Goal: Navigation & Orientation: Find specific page/section

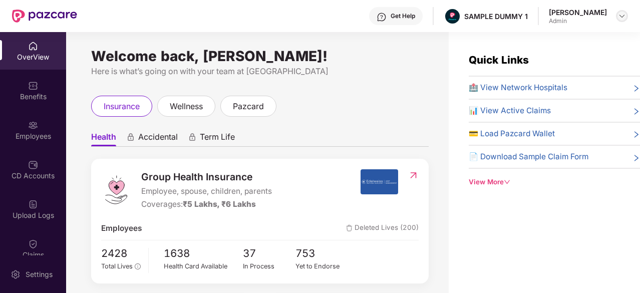
click at [618, 16] on img at bounding box center [622, 16] width 8 height 8
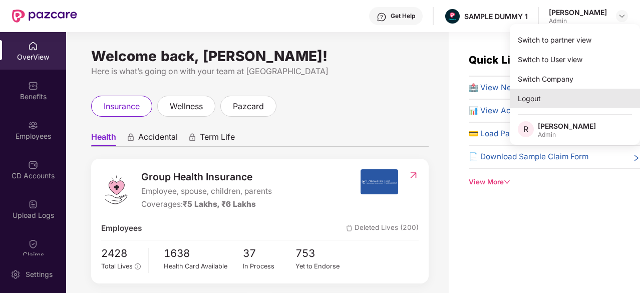
click at [554, 92] on div "Logout" at bounding box center [575, 99] width 130 height 20
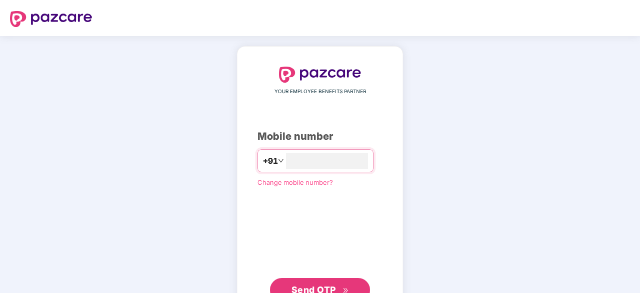
type input "**********"
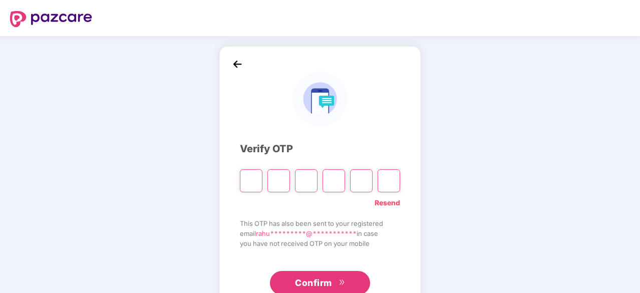
type input "*"
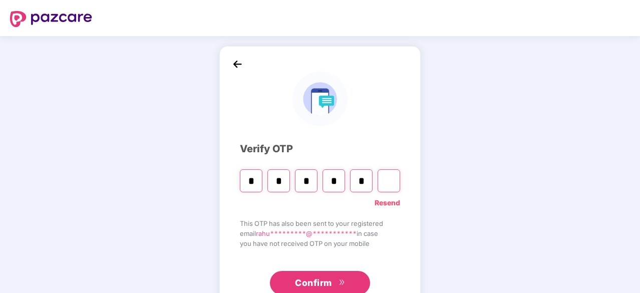
type input "*"
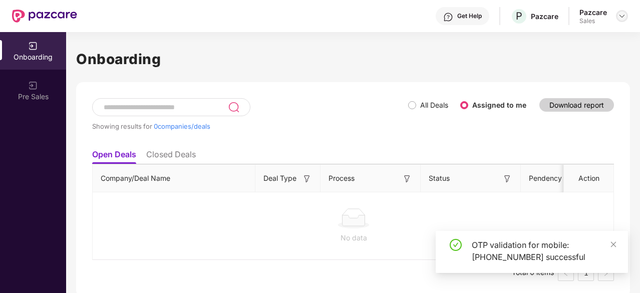
click at [623, 18] on img at bounding box center [622, 16] width 8 height 8
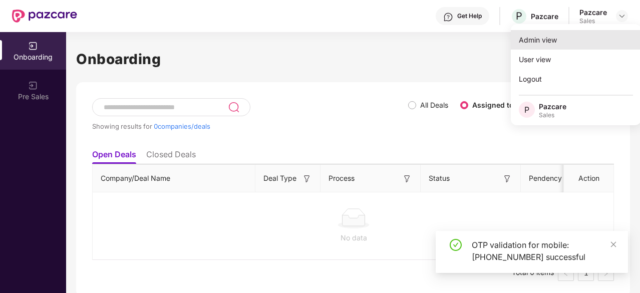
click at [567, 40] on div "Admin view" at bounding box center [576, 40] width 130 height 20
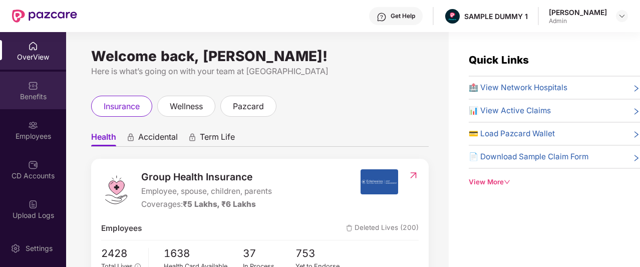
click at [37, 95] on div "Benefits" at bounding box center [33, 97] width 66 height 10
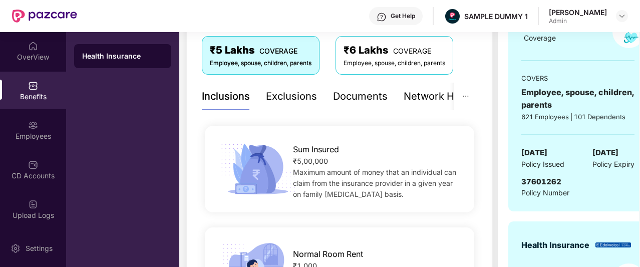
scroll to position [171, 0]
click at [355, 92] on div "Documents" at bounding box center [360, 96] width 55 height 16
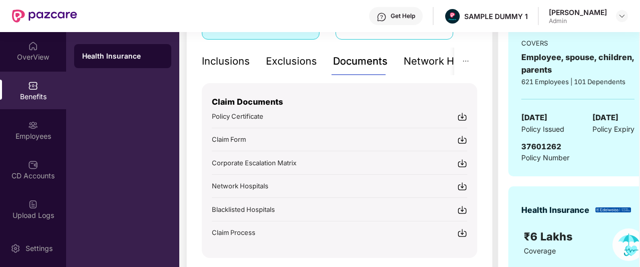
scroll to position [195, 0]
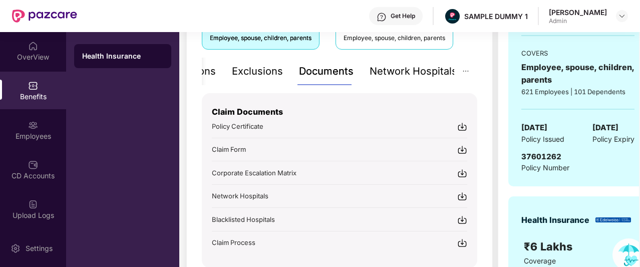
click at [433, 71] on div "Network Hospitals" at bounding box center [413, 72] width 88 height 16
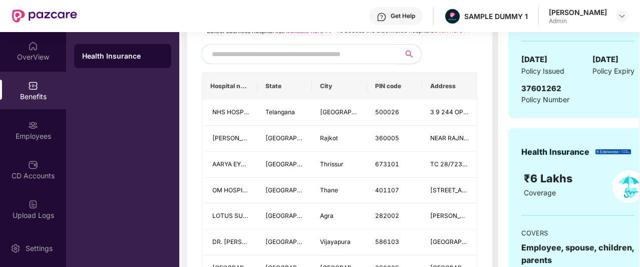
scroll to position [264, 0]
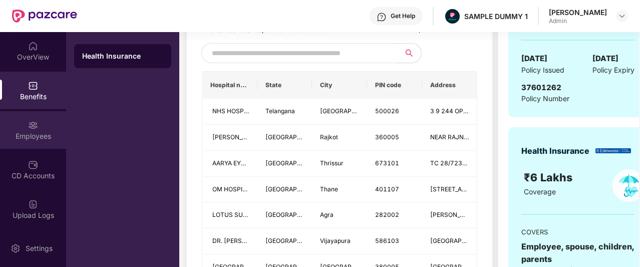
click at [18, 130] on div "Employees" at bounding box center [33, 130] width 66 height 38
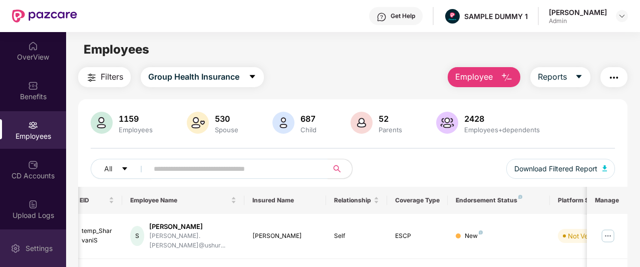
click at [32, 245] on div "Settings" at bounding box center [39, 248] width 33 height 10
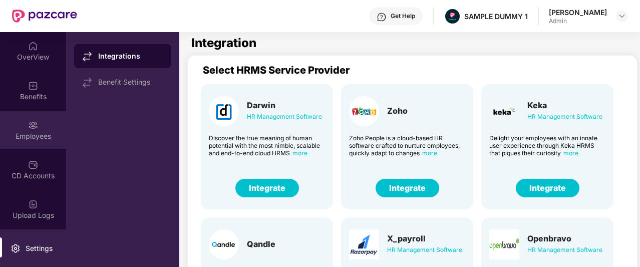
click at [34, 115] on div "Employees" at bounding box center [33, 130] width 66 height 38
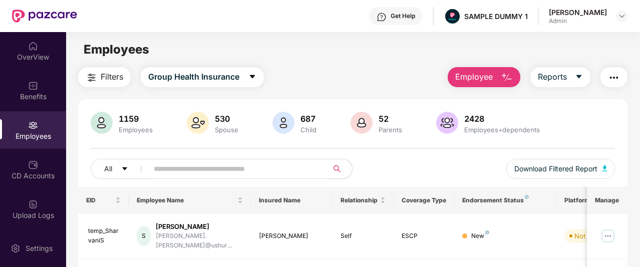
click at [482, 77] on span "Employee" at bounding box center [474, 77] width 38 height 13
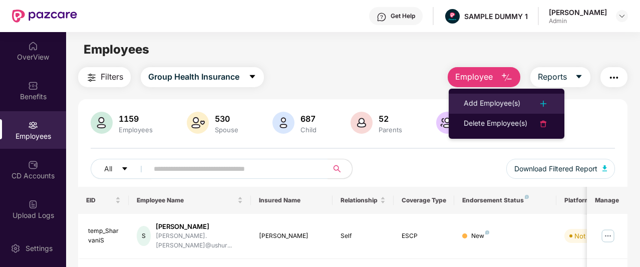
click at [487, 104] on div "Add Employee(s)" at bounding box center [492, 104] width 57 height 12
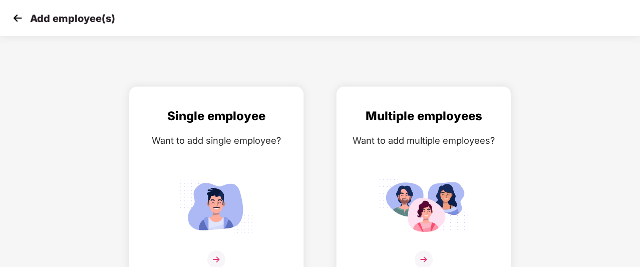
click at [19, 23] on img at bounding box center [17, 18] width 15 height 15
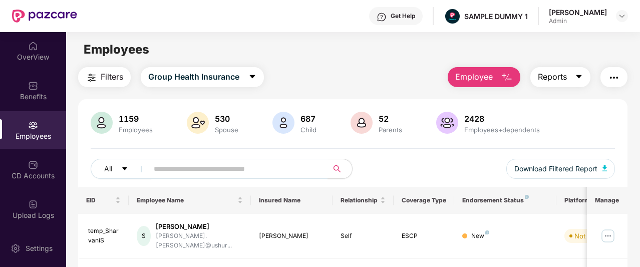
click at [567, 81] on span "Reports" at bounding box center [552, 77] width 29 height 13
click at [372, 62] on main "Employees Filters Group Health Insurance Employee Reports 1159 Employees 530 Sp…" at bounding box center [352, 165] width 573 height 267
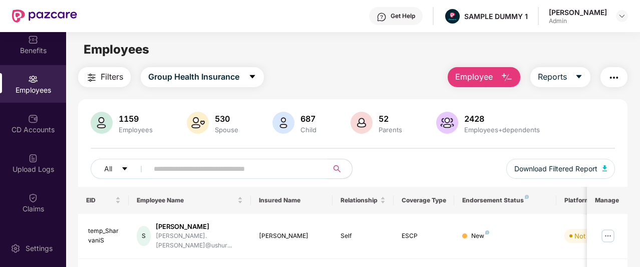
scroll to position [64, 0]
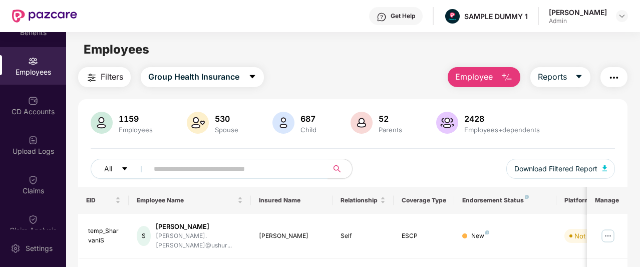
click at [36, 111] on div "CD Accounts" at bounding box center [33, 112] width 66 height 10
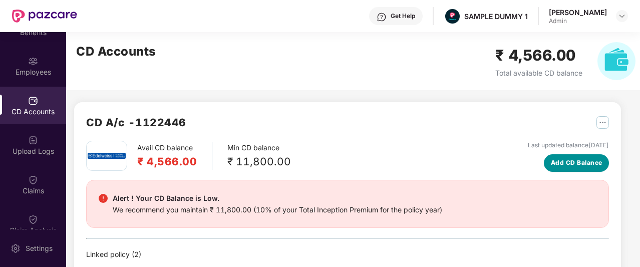
click at [578, 167] on span "Add CD Balance" at bounding box center [577, 163] width 52 height 10
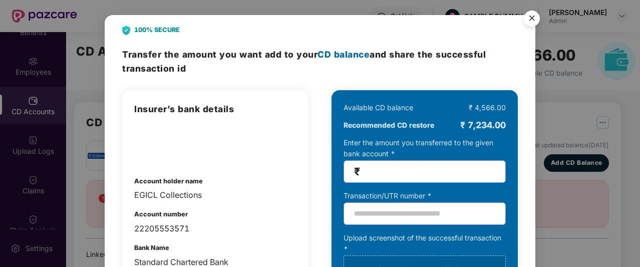
click at [532, 16] on img "Close" at bounding box center [532, 20] width 28 height 28
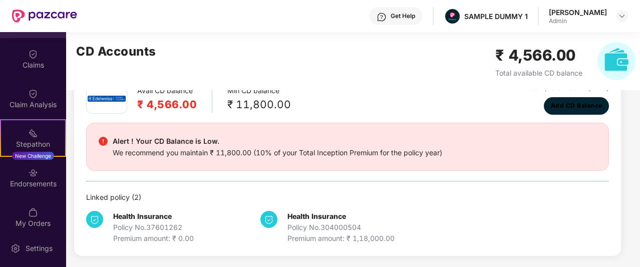
scroll to position [237, 0]
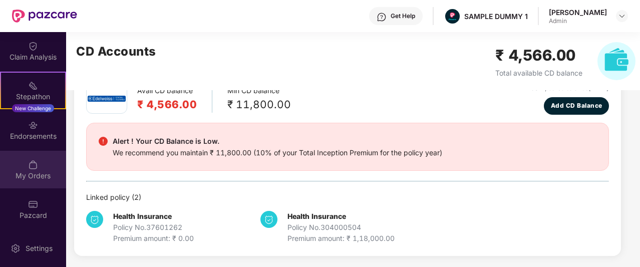
click at [31, 162] on img at bounding box center [33, 165] width 10 height 10
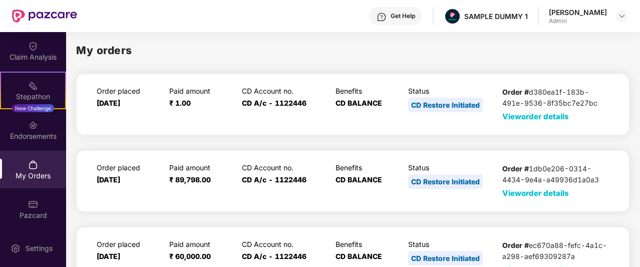
click at [554, 115] on span "View order details" at bounding box center [535, 117] width 67 height 10
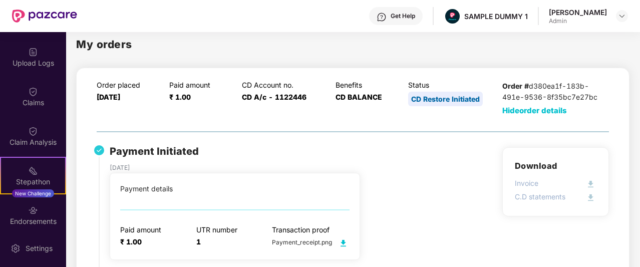
scroll to position [122, 0]
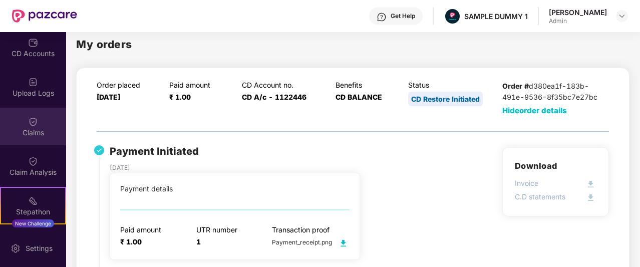
click at [35, 136] on div "Claims" at bounding box center [33, 133] width 66 height 10
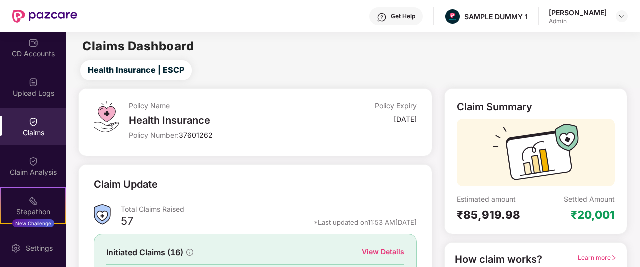
scroll to position [124, 0]
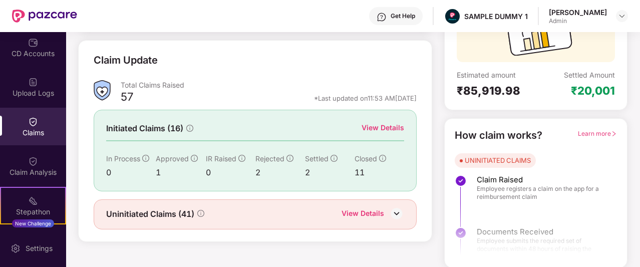
click at [362, 210] on div "View Details" at bounding box center [362, 214] width 43 height 13
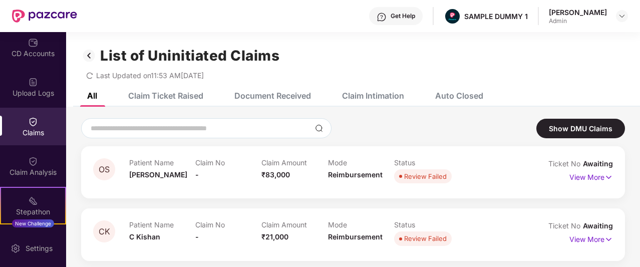
click at [188, 100] on div "Claim Ticket Raised" at bounding box center [165, 96] width 75 height 10
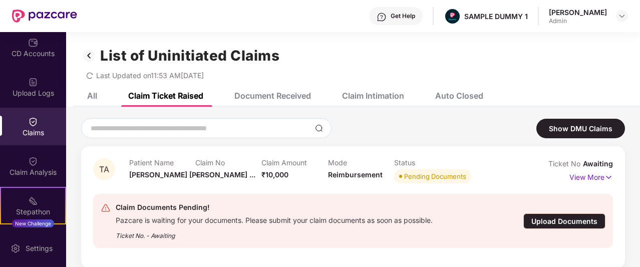
click at [272, 103] on div "Document Received" at bounding box center [265, 96] width 92 height 22
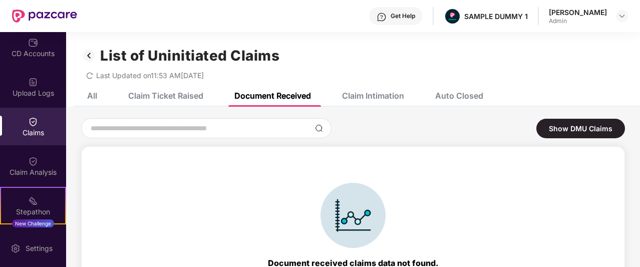
click at [372, 94] on div "Claim Intimation" at bounding box center [373, 96] width 62 height 10
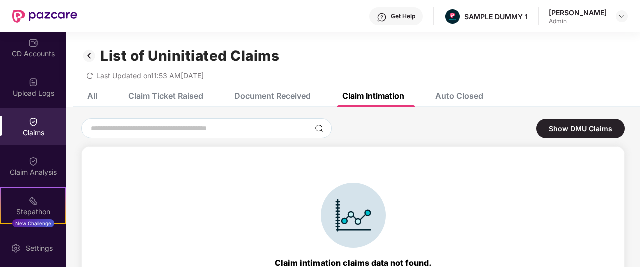
click at [89, 56] on img at bounding box center [89, 55] width 16 height 17
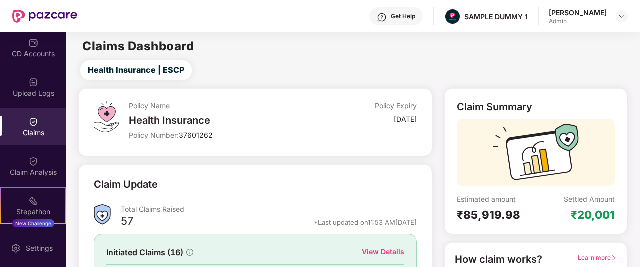
click at [33, 162] on img at bounding box center [33, 161] width 10 height 10
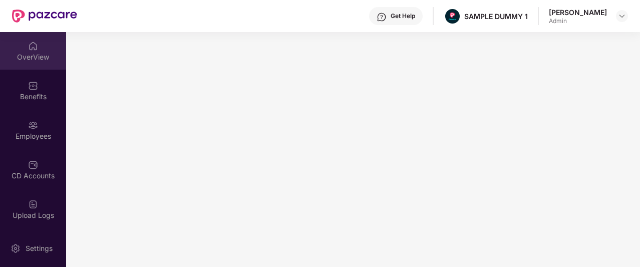
click at [35, 63] on div "OverView" at bounding box center [33, 51] width 66 height 38
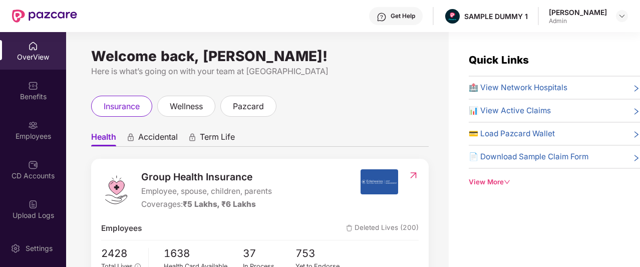
click at [407, 16] on div "Get Help" at bounding box center [402, 16] width 25 height 8
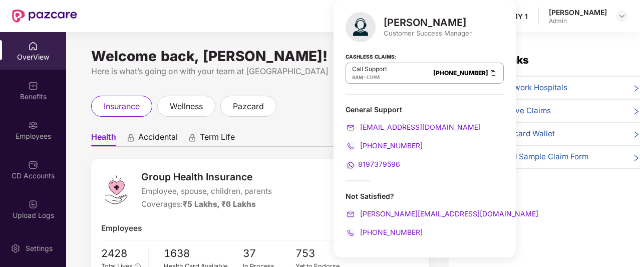
click at [269, 28] on div "Get Help SAMPLE DUMMY 1 [PERSON_NAME]" at bounding box center [352, 16] width 551 height 32
